Goal: Book appointment/travel/reservation

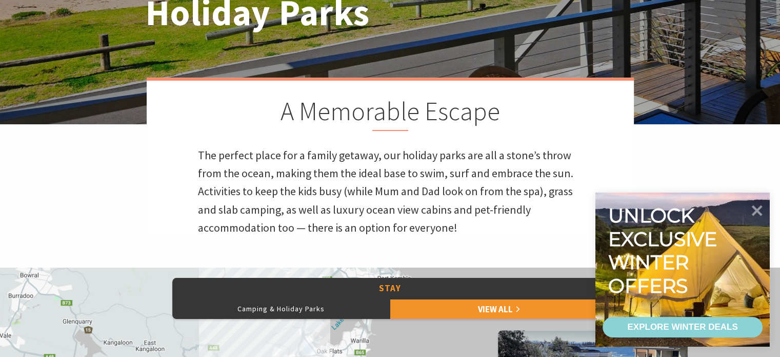
scroll to position [56, 0]
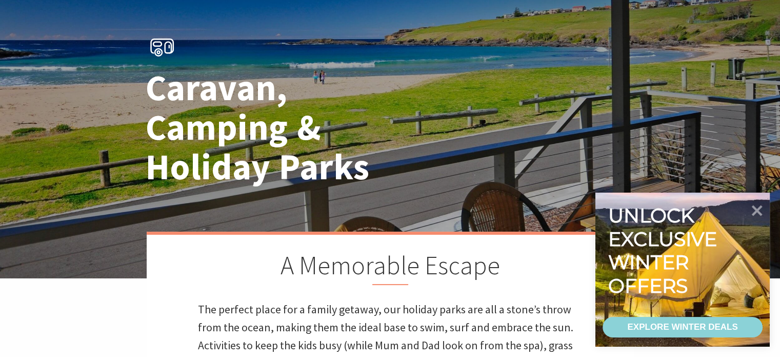
click at [514, 82] on div "Caravan, Camping & Holiday Parks" at bounding box center [391, 110] width 498 height 184
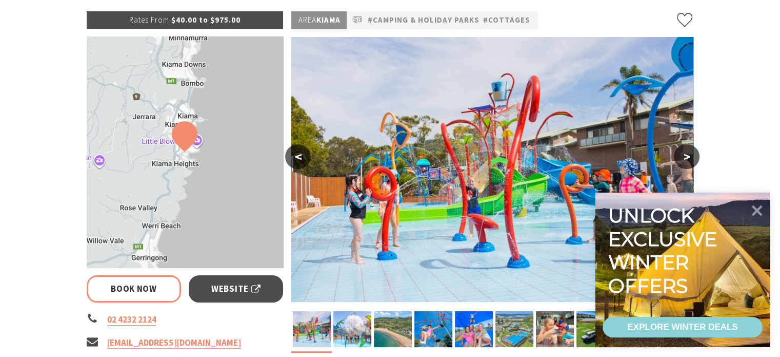
scroll to position [154, 0]
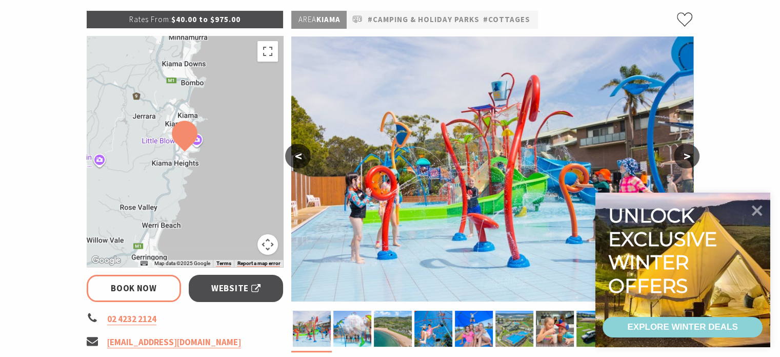
select select "3"
select select "2"
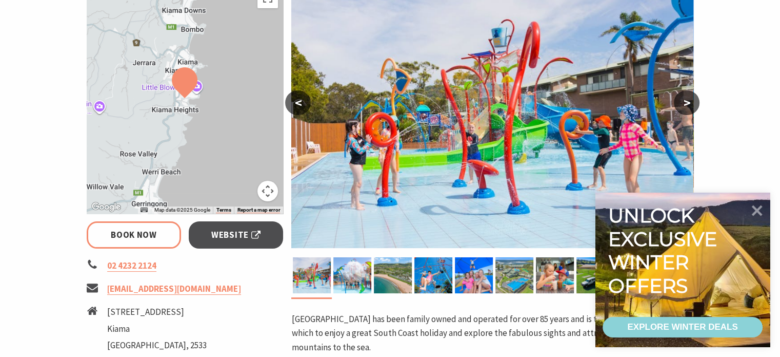
scroll to position [308, 0]
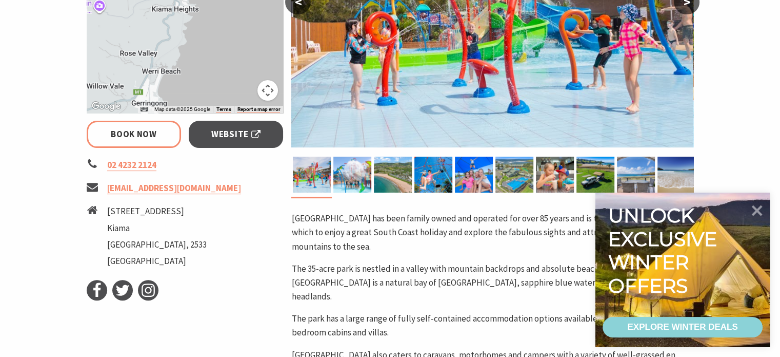
click at [464, 58] on img at bounding box center [492, 15] width 402 height 265
select select "3"
